Goal: Task Accomplishment & Management: Use online tool/utility

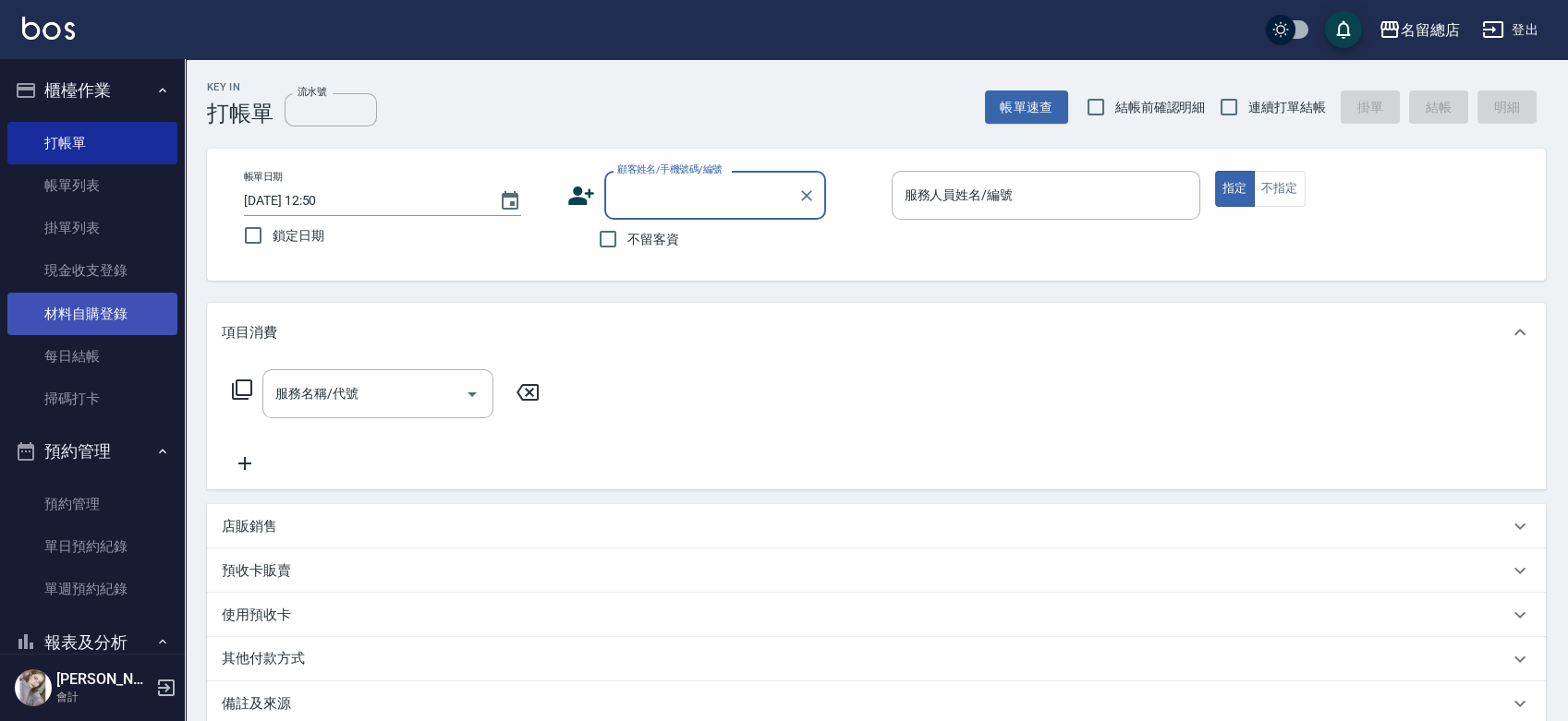
click at [130, 308] on link "材料自購登錄" at bounding box center [93, 313] width 170 height 42
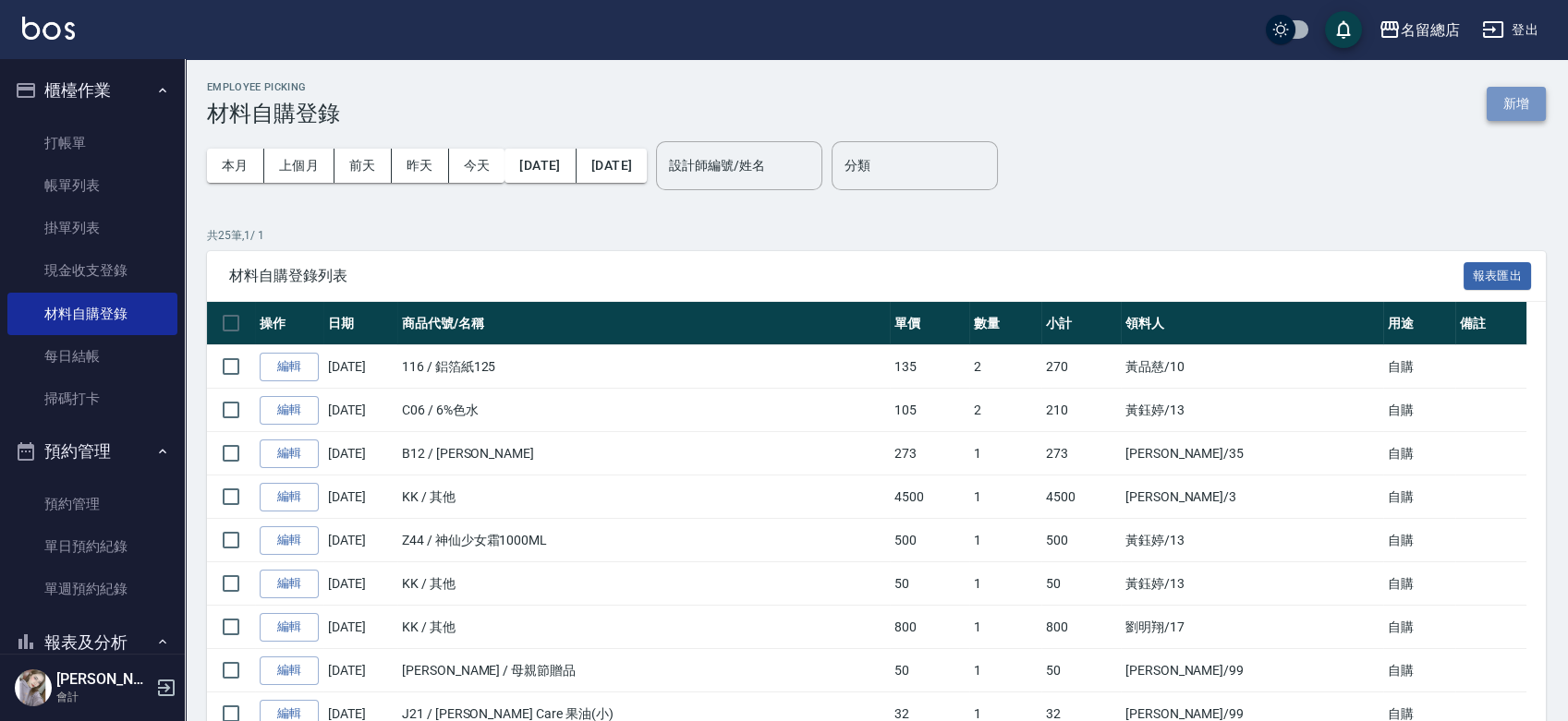
click at [1530, 102] on button "新增" at bounding box center [1516, 104] width 59 height 34
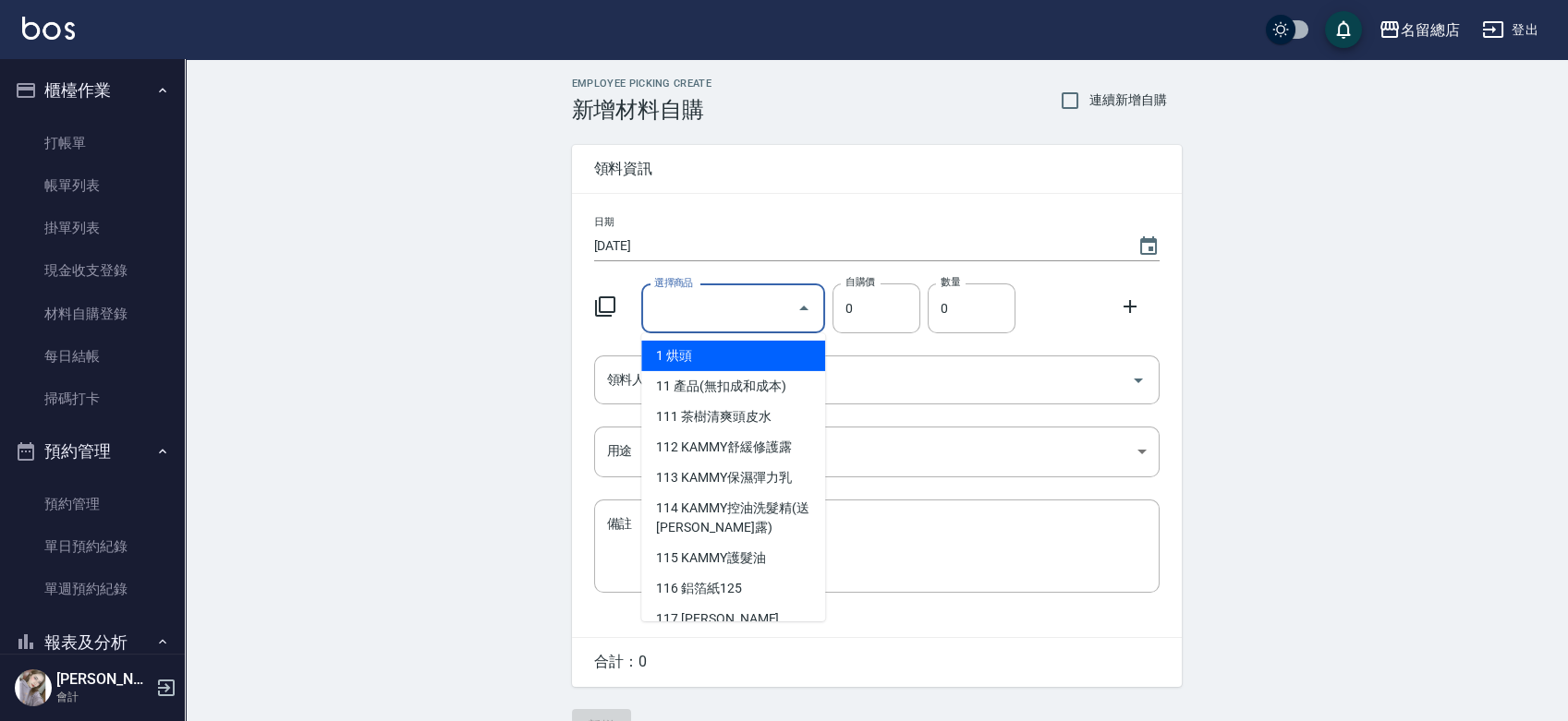
click at [689, 298] on input "選擇商品" at bounding box center [719, 308] width 140 height 32
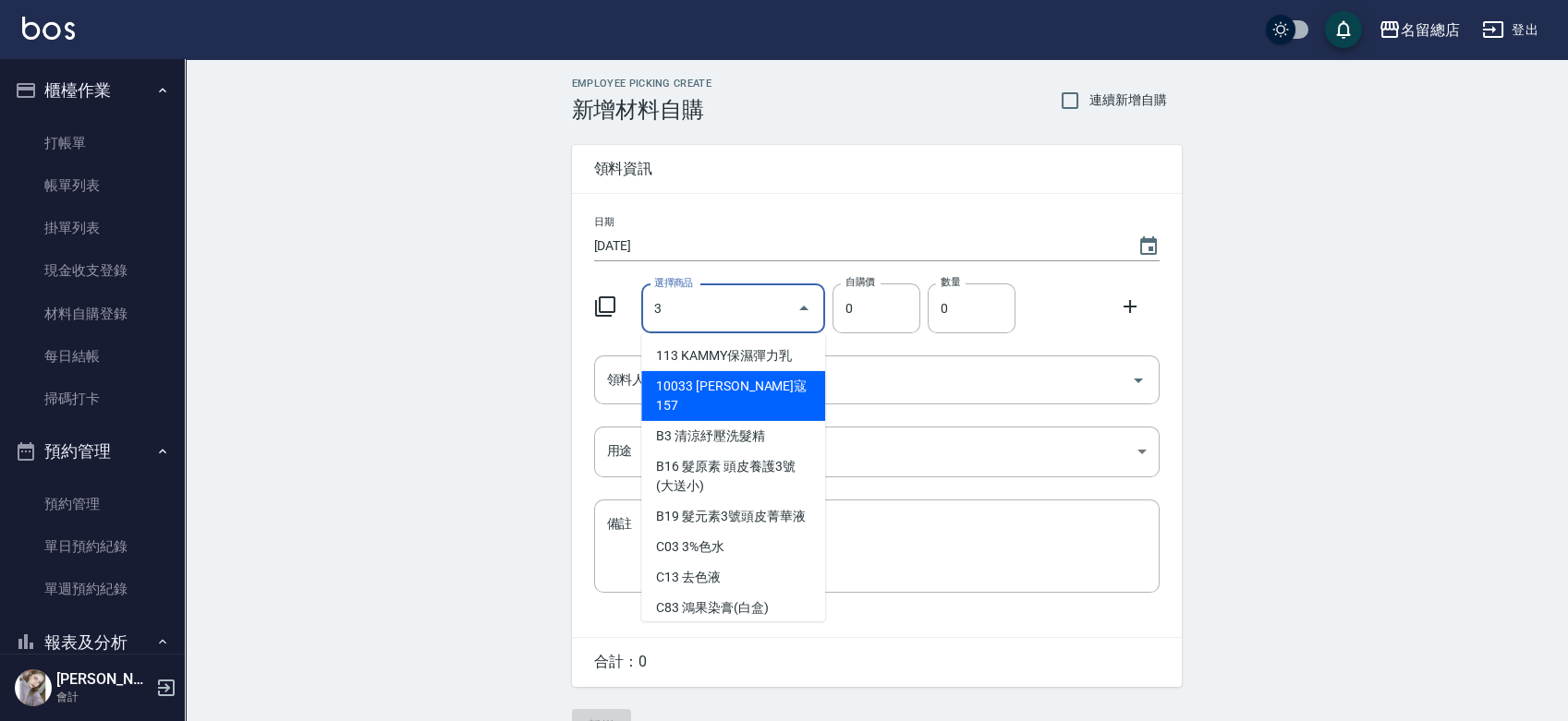
type input "3%色水"
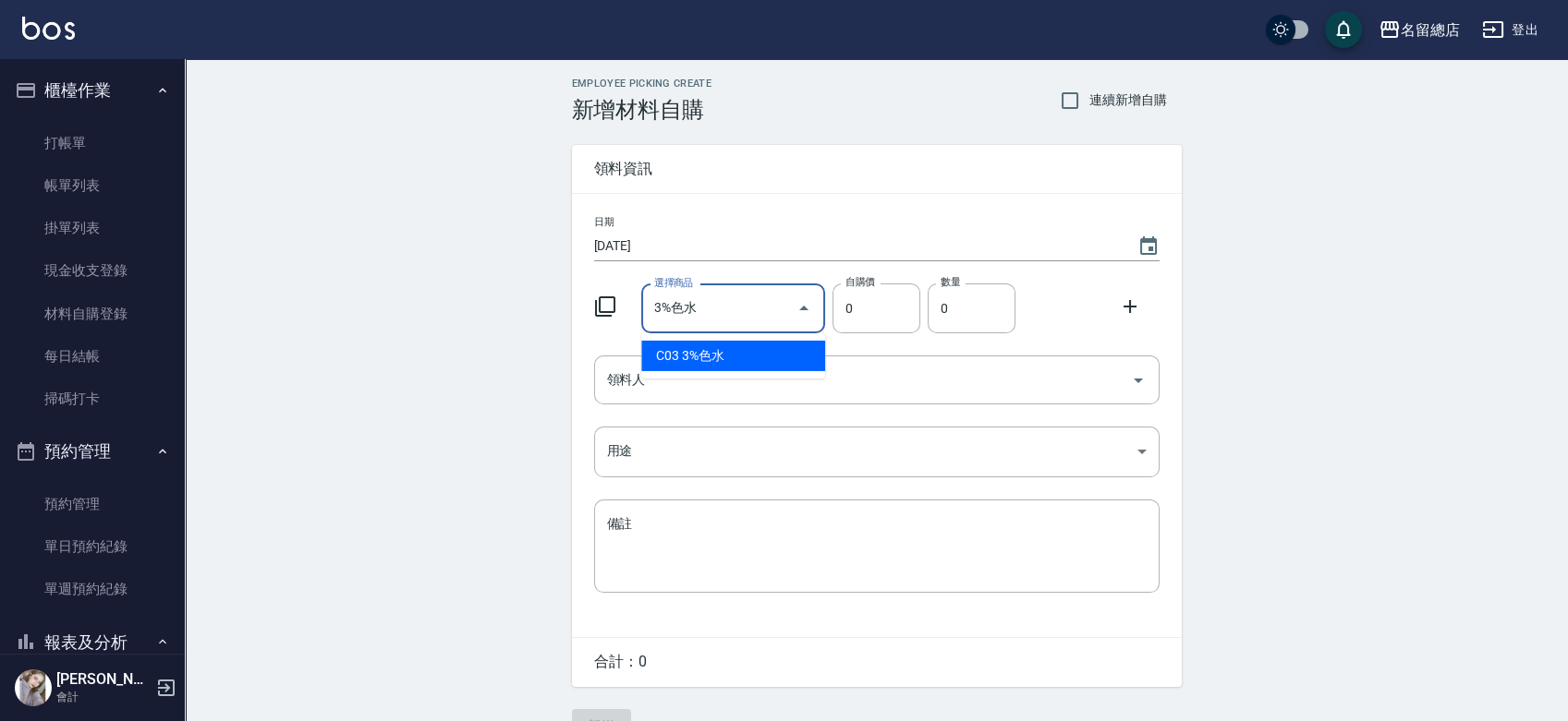
click at [730, 357] on li "C03 3%色水" at bounding box center [733, 355] width 184 height 30
type input "105"
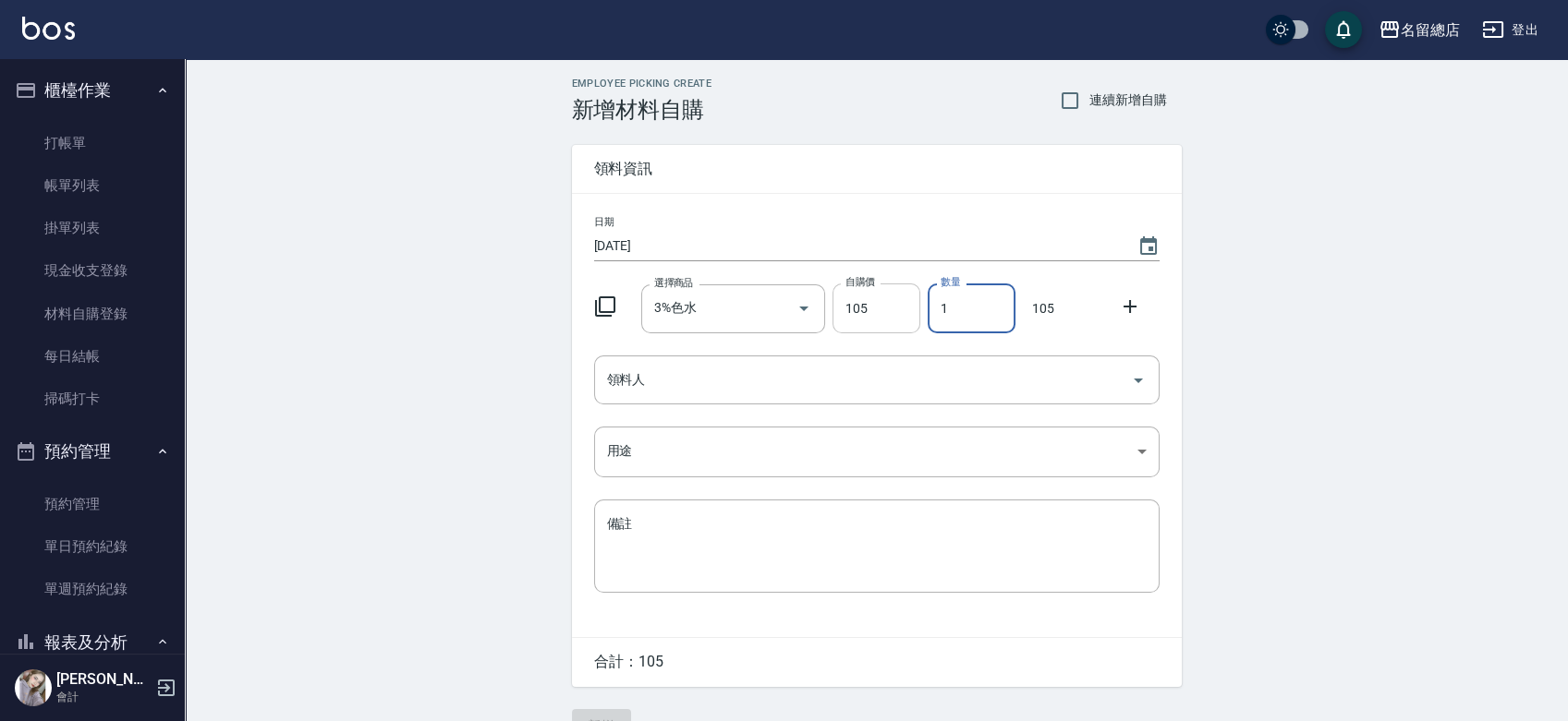
drag, startPoint x: 976, startPoint y: 304, endPoint x: 910, endPoint y: 322, distance: 68.4
click at [910, 322] on div "選擇商品 3%色水 選擇商品 自購價 105 自購價 數量 1 數量 105" at bounding box center [872, 304] width 573 height 58
type input "2"
click at [887, 369] on input "領料人" at bounding box center [862, 380] width 521 height 32
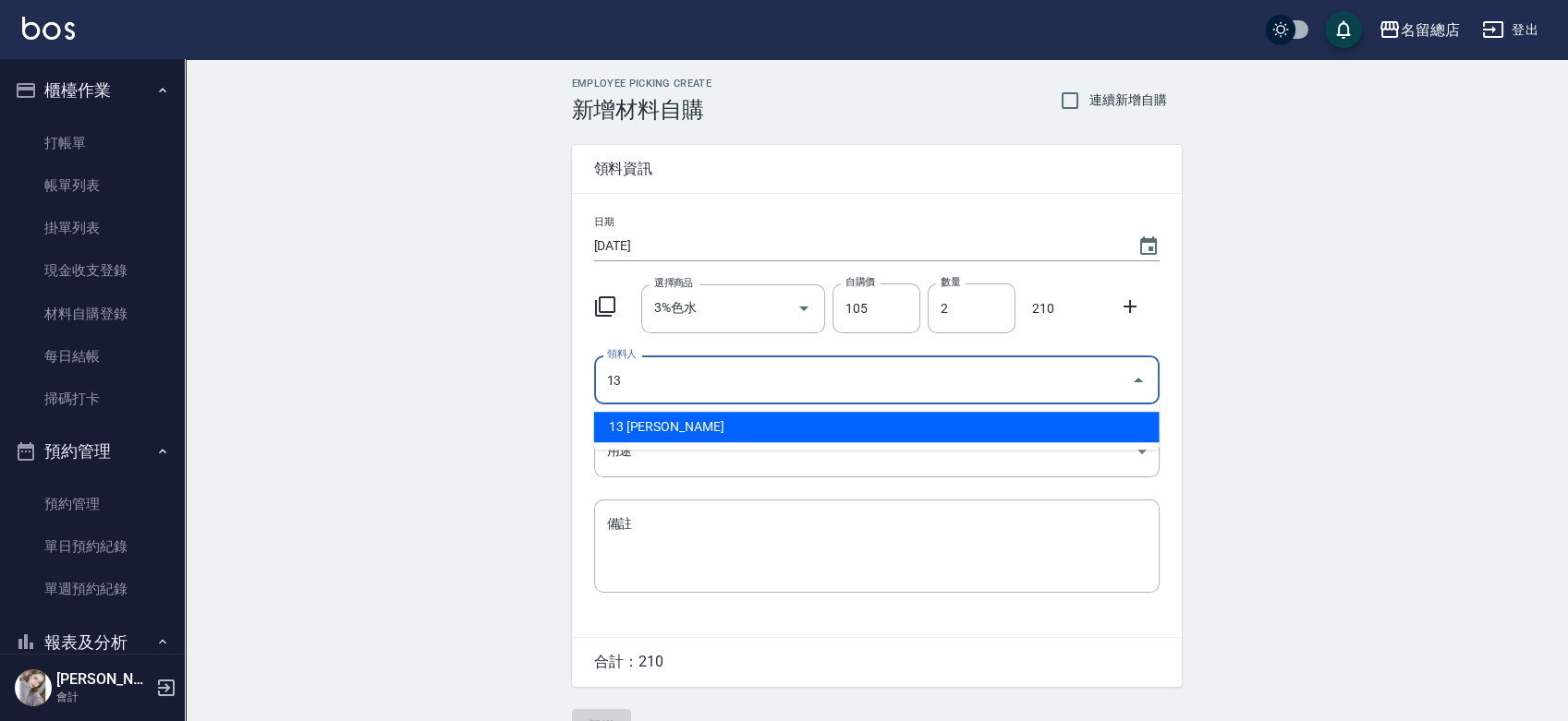
type input "13 [PERSON_NAME]"
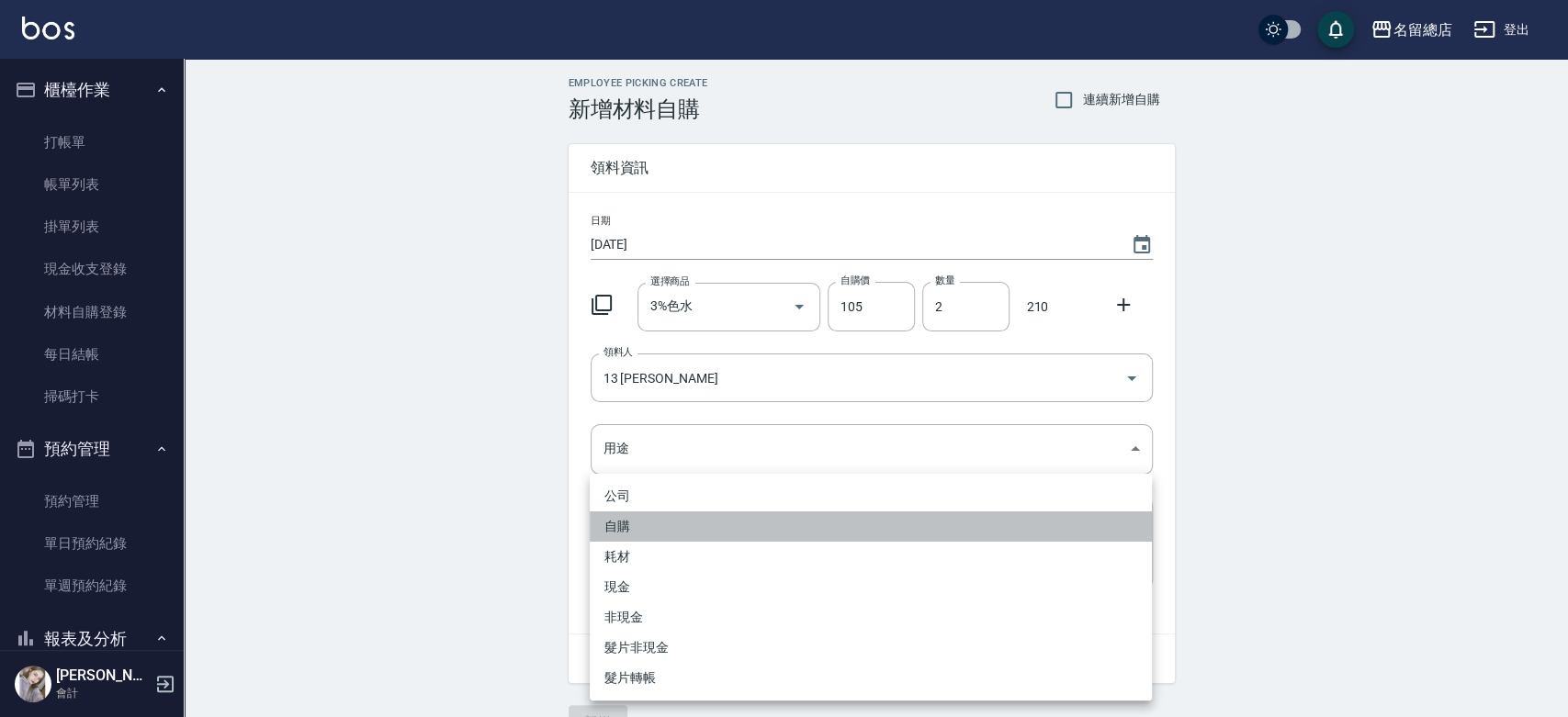
click at [694, 520] on li "自購" at bounding box center [871, 526] width 563 height 30
type input "自購"
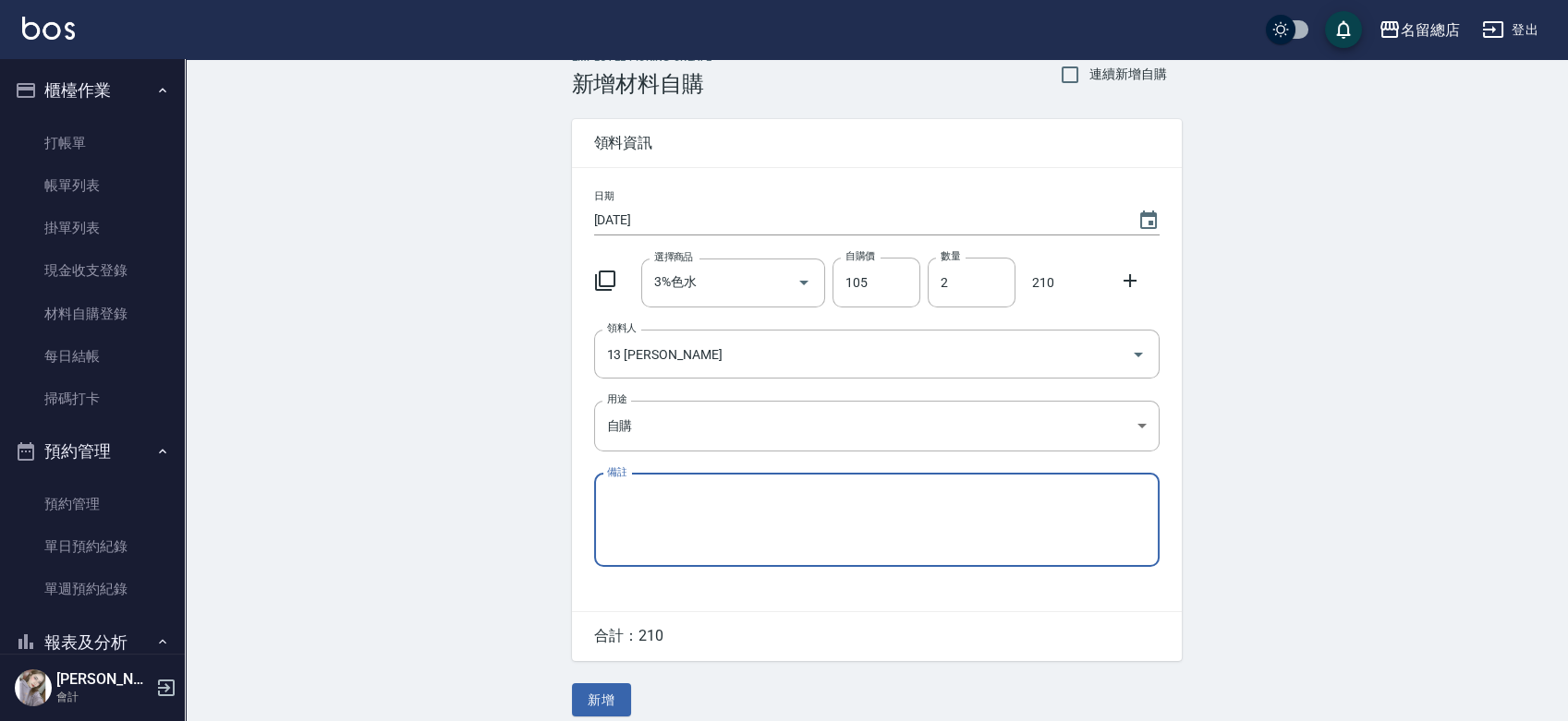
scroll to position [41, 0]
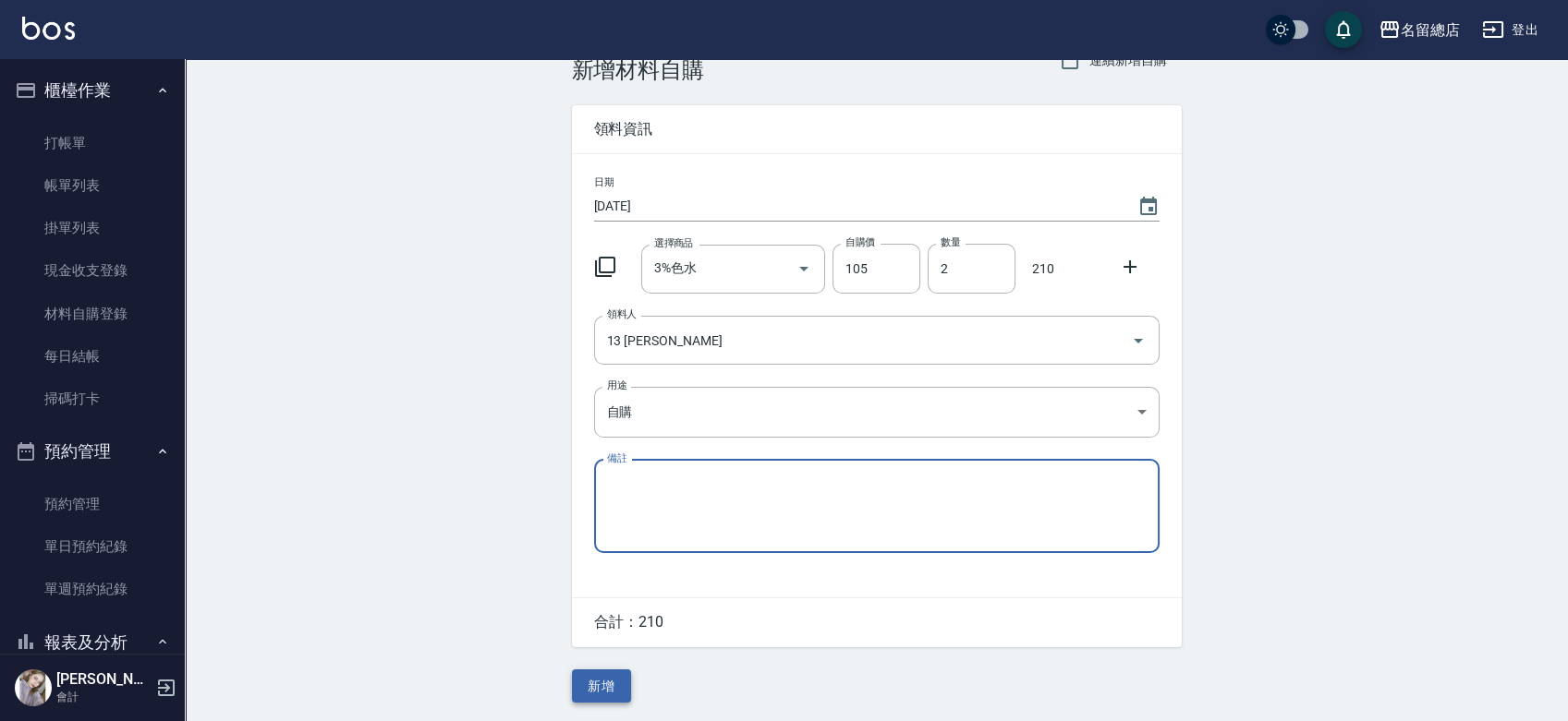
click at [599, 684] on button "新增" at bounding box center [601, 686] width 59 height 34
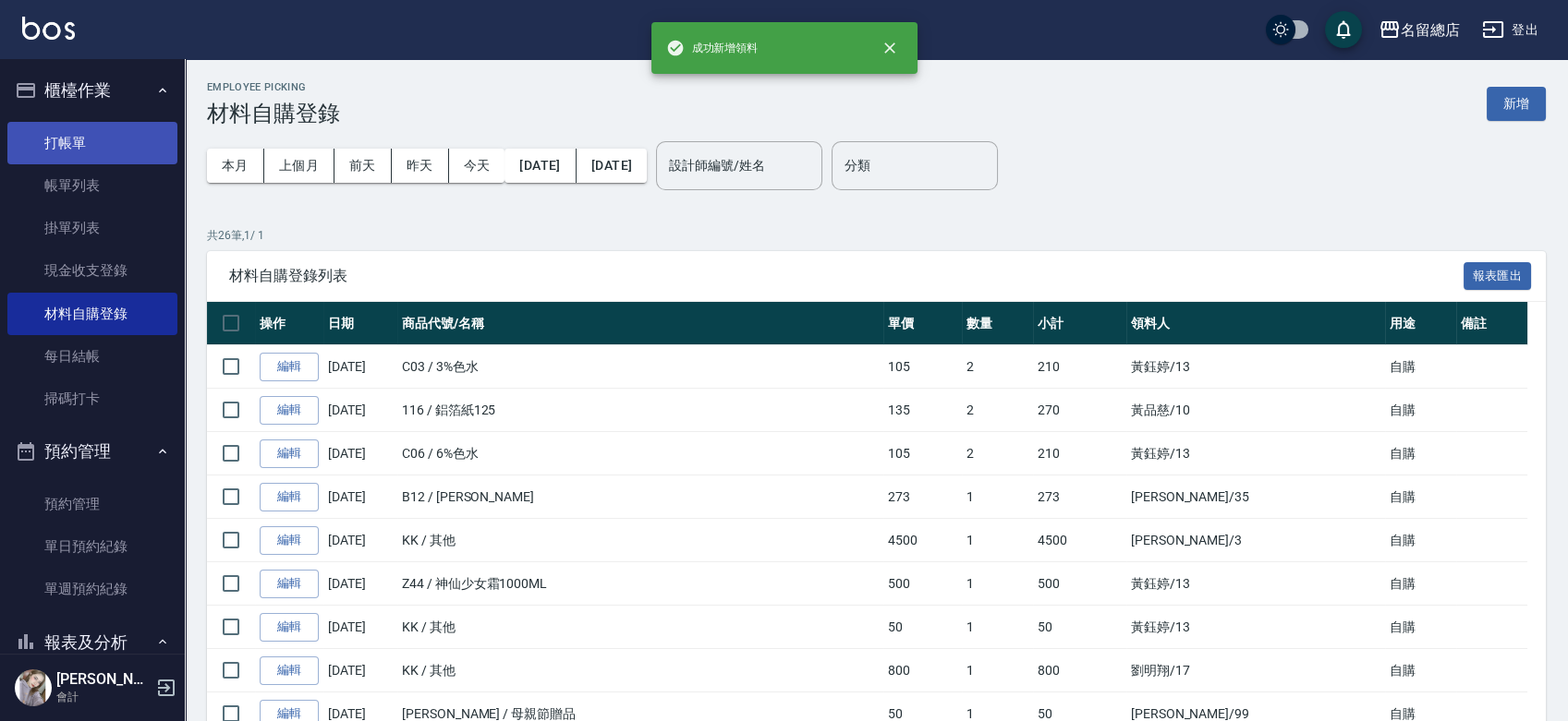
click at [94, 138] on link "打帳單" at bounding box center [93, 143] width 170 height 42
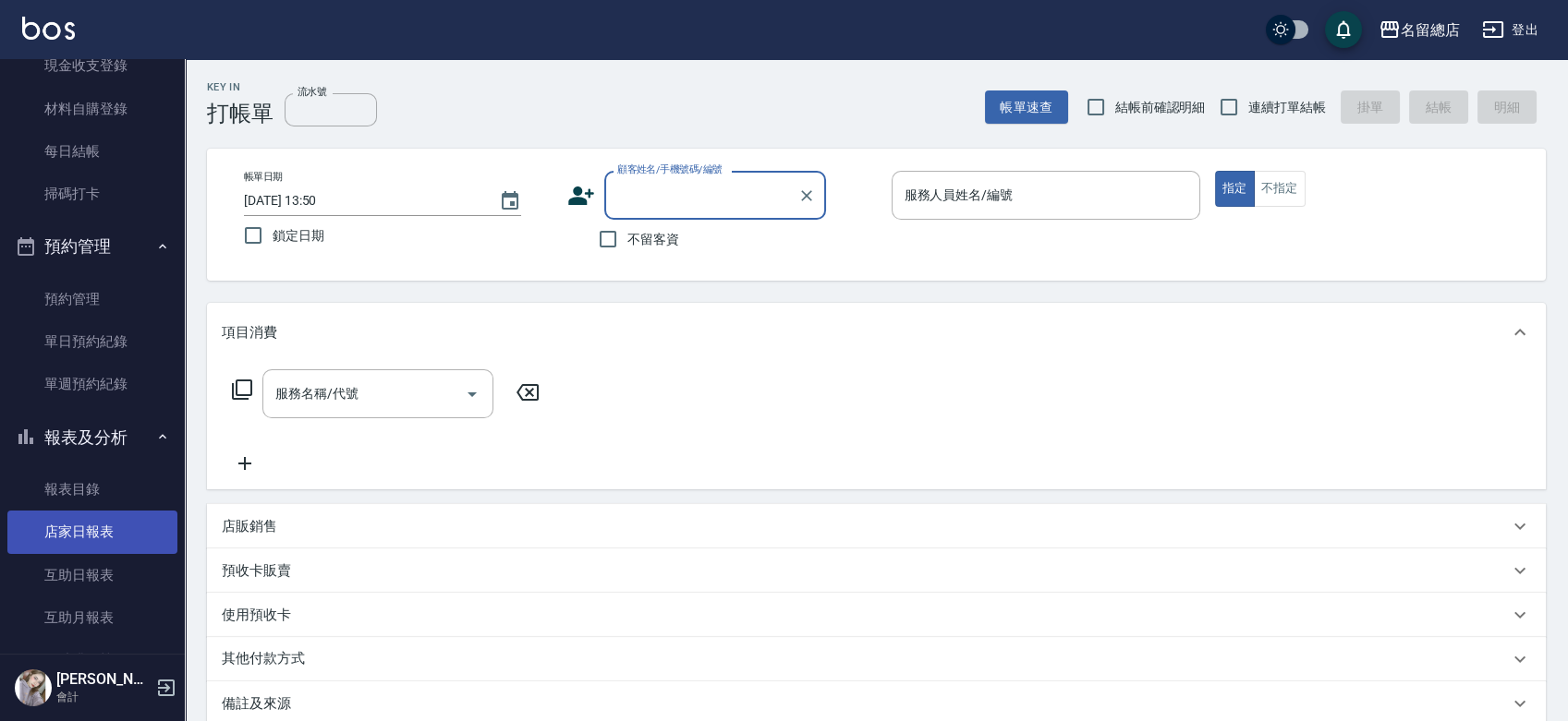
scroll to position [307, 0]
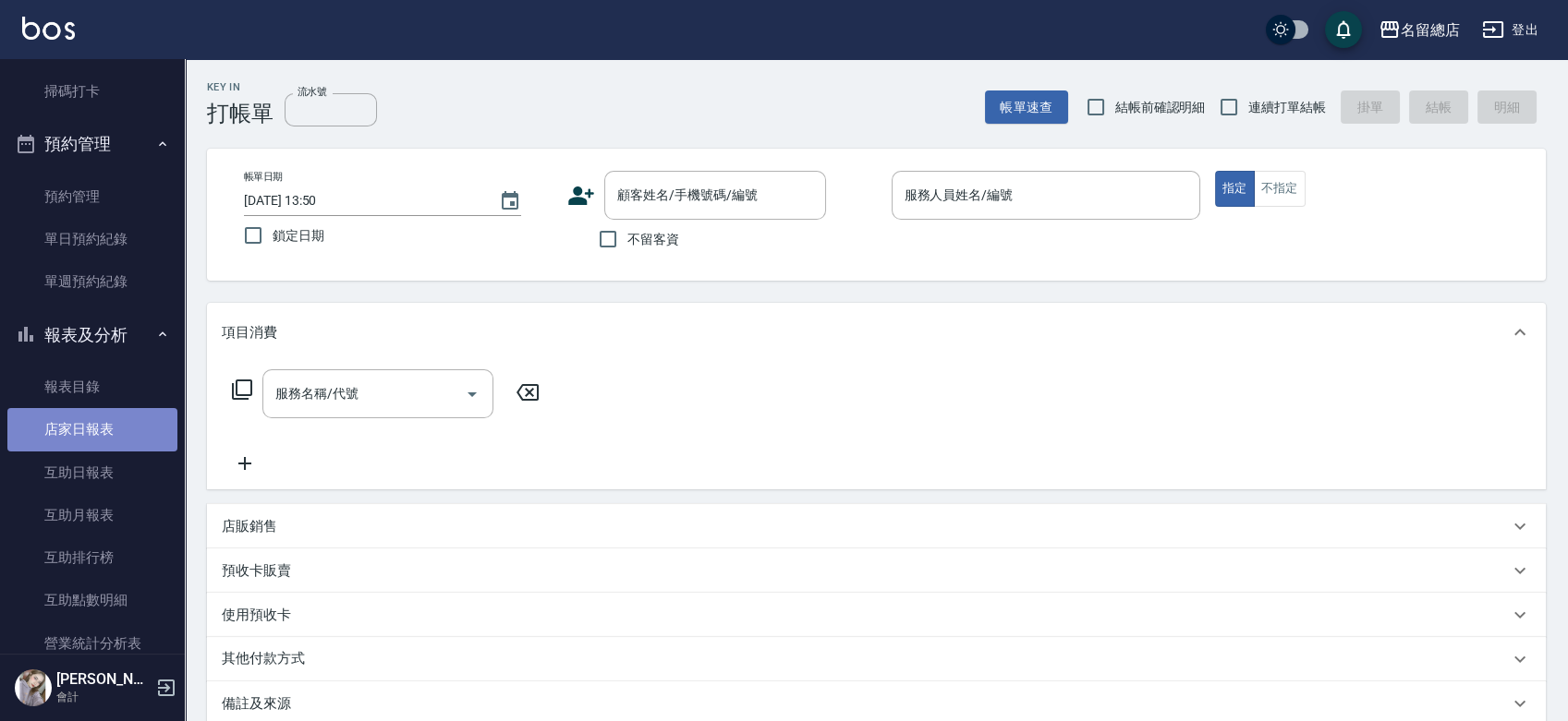
click at [107, 425] on link "店家日報表" at bounding box center [93, 428] width 170 height 42
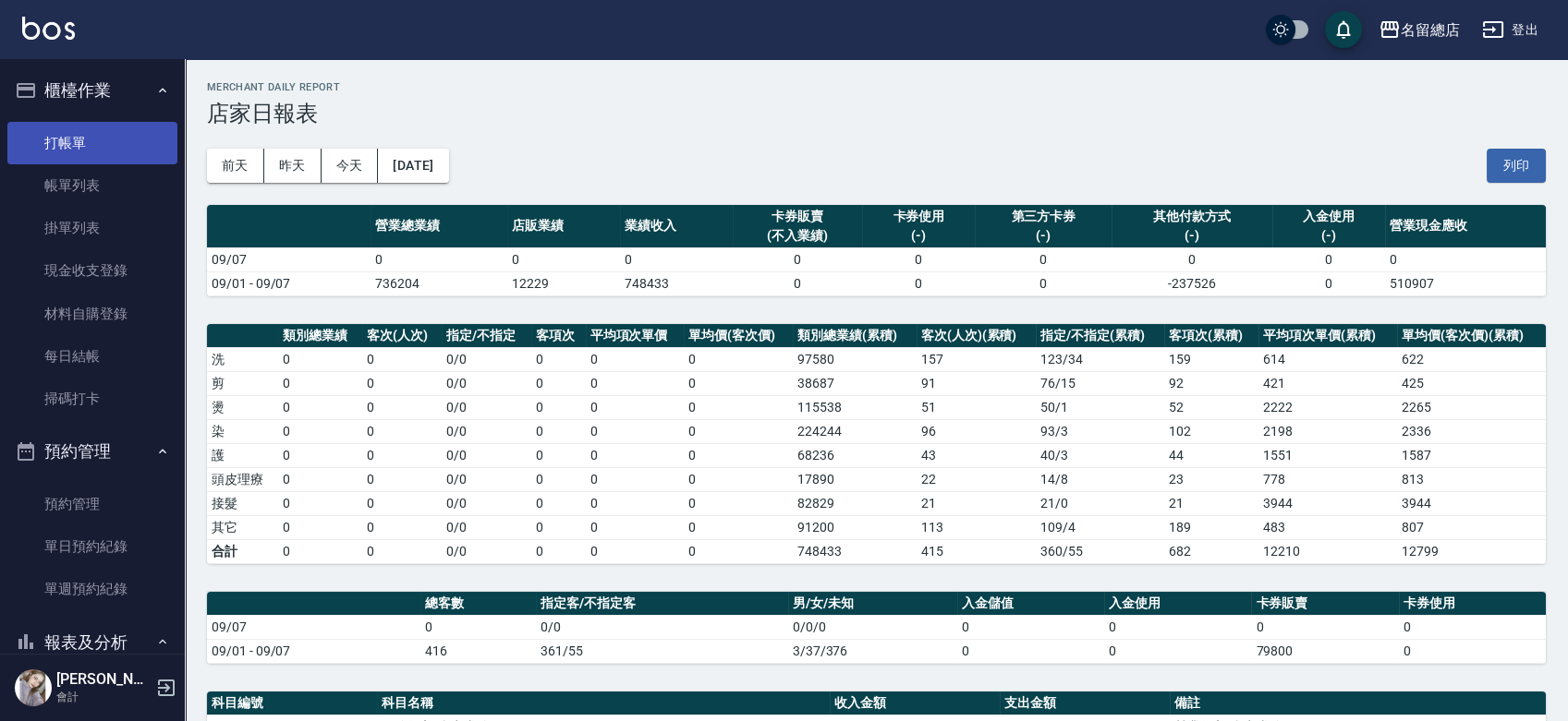
click at [102, 132] on link "打帳單" at bounding box center [93, 143] width 170 height 42
